Goal: Transaction & Acquisition: Purchase product/service

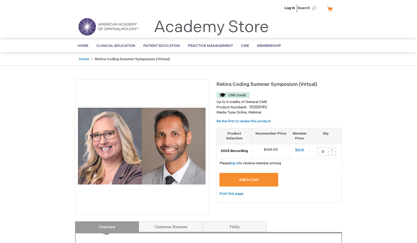
click at [299, 150] on link "log in" at bounding box center [300, 149] width 9 height 4
click at [247, 179] on span "Add to Cart" at bounding box center [249, 179] width 20 height 4
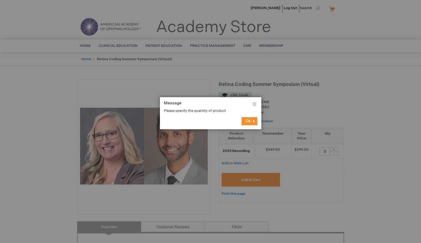
click at [248, 123] on span "Ok" at bounding box center [248, 121] width 5 height 5
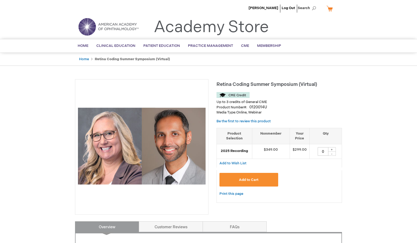
click at [332, 149] on div "+" at bounding box center [332, 149] width 8 height 5
type input "1"
click at [255, 177] on button "Add to Cart" at bounding box center [249, 180] width 59 height 14
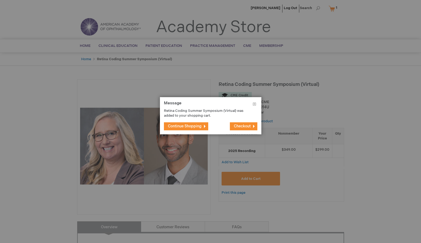
click at [234, 126] on span "Checkout" at bounding box center [242, 126] width 17 height 5
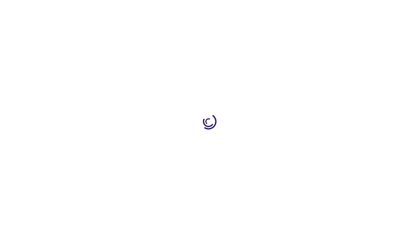
select select "US"
select select "12"
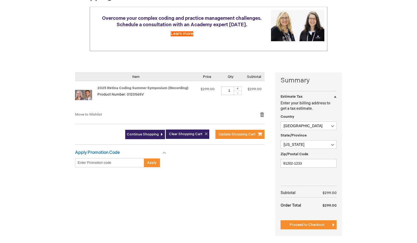
scroll to position [66, 0]
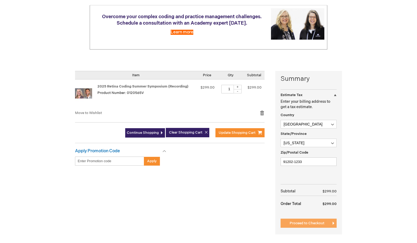
click at [310, 222] on span "Proceed to Checkout" at bounding box center [307, 223] width 35 height 4
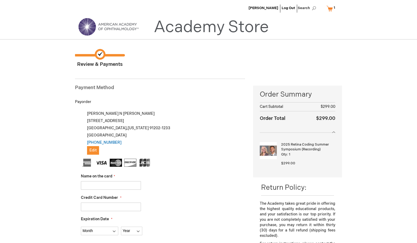
click at [95, 186] on input "Name on the card" at bounding box center [111, 185] width 60 height 9
type input "glenn yamada"
click at [113, 206] on input "Credit Card Number" at bounding box center [111, 206] width 60 height 9
type input "5577290049980534"
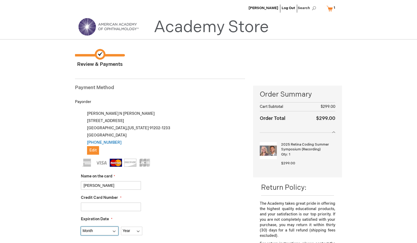
click at [81, 226] on select "Month 01 - January 02 - February 03 - March 04 - April 05 - May 06 - June 07 - …" at bounding box center [99, 230] width 37 height 9
select select "6"
click option "06 - June" at bounding box center [0, 0] width 0 height 0
click at [121, 226] on select "Year 2025 2026 2027 2028 2029 2030 2031 2032 2033 2034 2035" at bounding box center [131, 230] width 21 height 9
select select "2028"
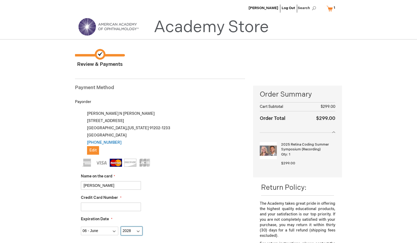
click option "2028" at bounding box center [0, 0] width 0 height 0
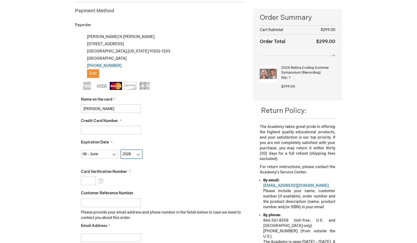
scroll to position [78, 0]
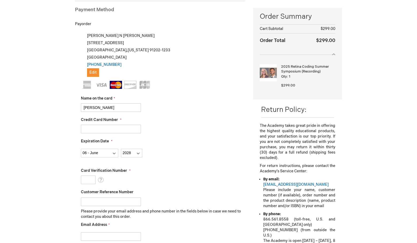
click at [89, 182] on input "Card Verification Number" at bounding box center [88, 179] width 15 height 9
type input "233"
click at [93, 200] on input "Customer Reference Number" at bounding box center [111, 201] width 60 height 9
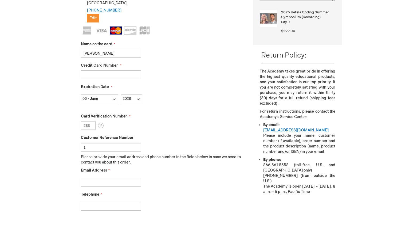
scroll to position [133, 0]
type input "1"
drag, startPoint x: 96, startPoint y: 182, endPoint x: 100, endPoint y: 182, distance: 3.5
click at [96, 182] on input "Email Address" at bounding box center [111, 181] width 60 height 9
type input "gnyamada@aol.com"
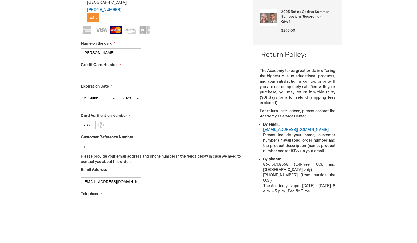
click at [90, 204] on input "Telephone" at bounding box center [111, 205] width 60 height 9
type input "8182597682"
checkbox input "true"
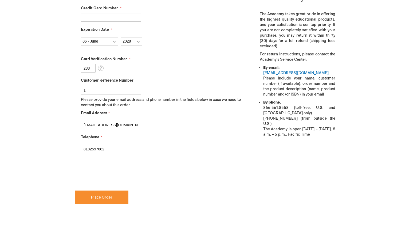
scroll to position [195, 0]
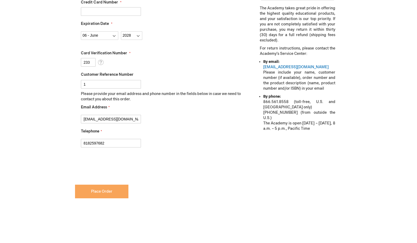
click at [109, 191] on span "Place Order" at bounding box center [101, 191] width 21 height 5
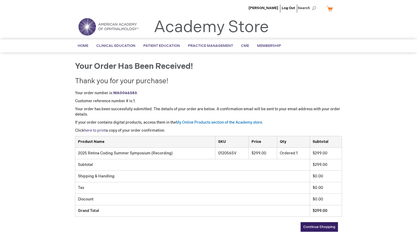
click at [96, 130] on link "here to print" at bounding box center [95, 130] width 22 height 5
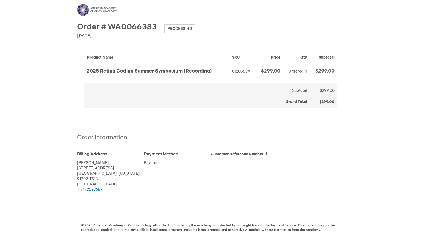
click at [368, 54] on div "Menu Search Search × Advanced Search Search Account Toggle Nav" at bounding box center [210, 121] width 421 height 243
click at [365, 58] on div "Menu Search Search × Advanced Search Search Account Toggle Nav" at bounding box center [210, 121] width 421 height 243
click at [208, 5] on main "Toggle Nav Order # WA0066383 Processing Order Date: September 13, 2025 Items Or…" at bounding box center [210, 121] width 275 height 235
click at [236, 8] on main "Toggle Nav Order # WA0066383 Processing Order Date: September 13, 2025 Items Or…" at bounding box center [210, 121] width 275 height 235
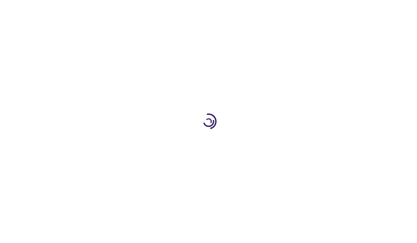
scroll to position [12, 0]
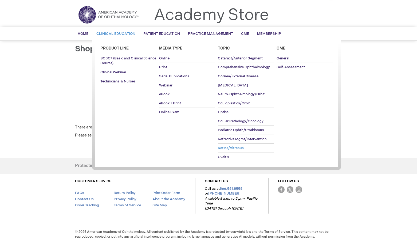
click at [229, 149] on span "Retina/Vitreous" at bounding box center [231, 148] width 26 height 4
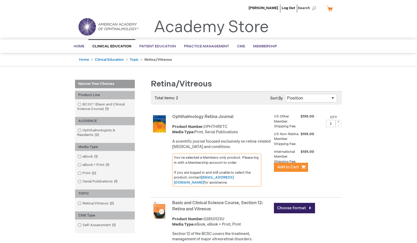
click at [304, 8] on span "Search" at bounding box center [308, 8] width 20 height 11
click at [313, 24] on div "Toggle Nav Academy Store" at bounding box center [208, 29] width 275 height 20
click at [304, 8] on span "Search" at bounding box center [308, 8] width 20 height 11
click at [270, 24] on link "Questions" at bounding box center [267, 24] width 17 height 5
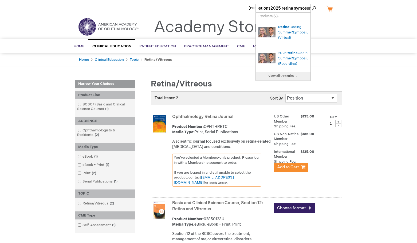
scroll to position [0, 11]
type input "Questions2025 retina symosum"
click at [279, 78] on span "View all 2 results →" at bounding box center [283, 76] width 29 height 4
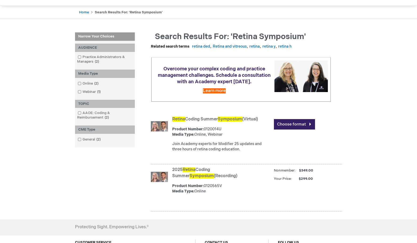
scroll to position [48, 0]
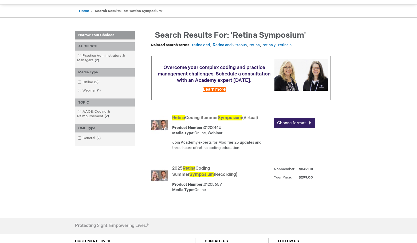
click at [166, 183] on img at bounding box center [159, 175] width 17 height 17
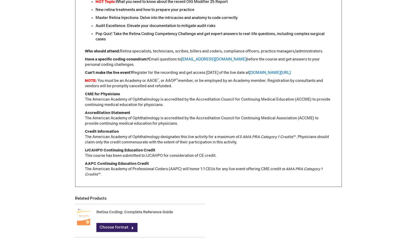
scroll to position [291, 0]
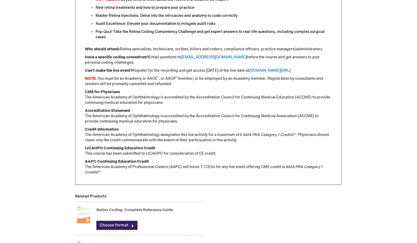
click at [417, 120] on div "Glenn Yamada Log Out Search My Cart CLOSE RECENTLY ADDED ITEM(S) Close There ar…" at bounding box center [208, 36] width 417 height 654
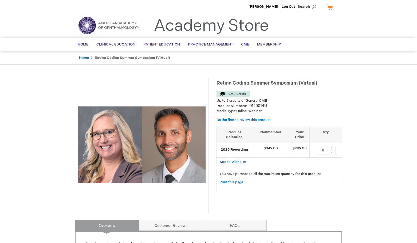
scroll to position [0, 0]
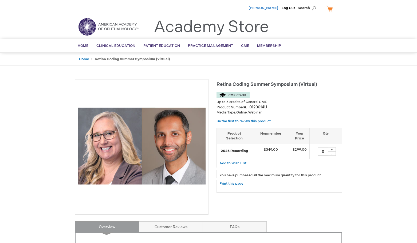
click at [261, 7] on span "[PERSON_NAME]" at bounding box center [264, 8] width 30 height 4
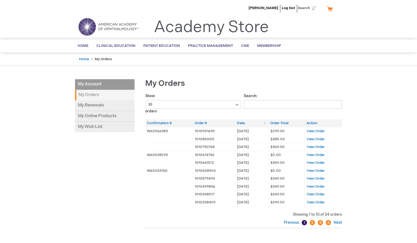
click at [93, 96] on strong "My Orders" at bounding box center [105, 95] width 60 height 10
click at [100, 115] on link "My Online Products" at bounding box center [105, 116] width 60 height 11
